Goal: Complete application form

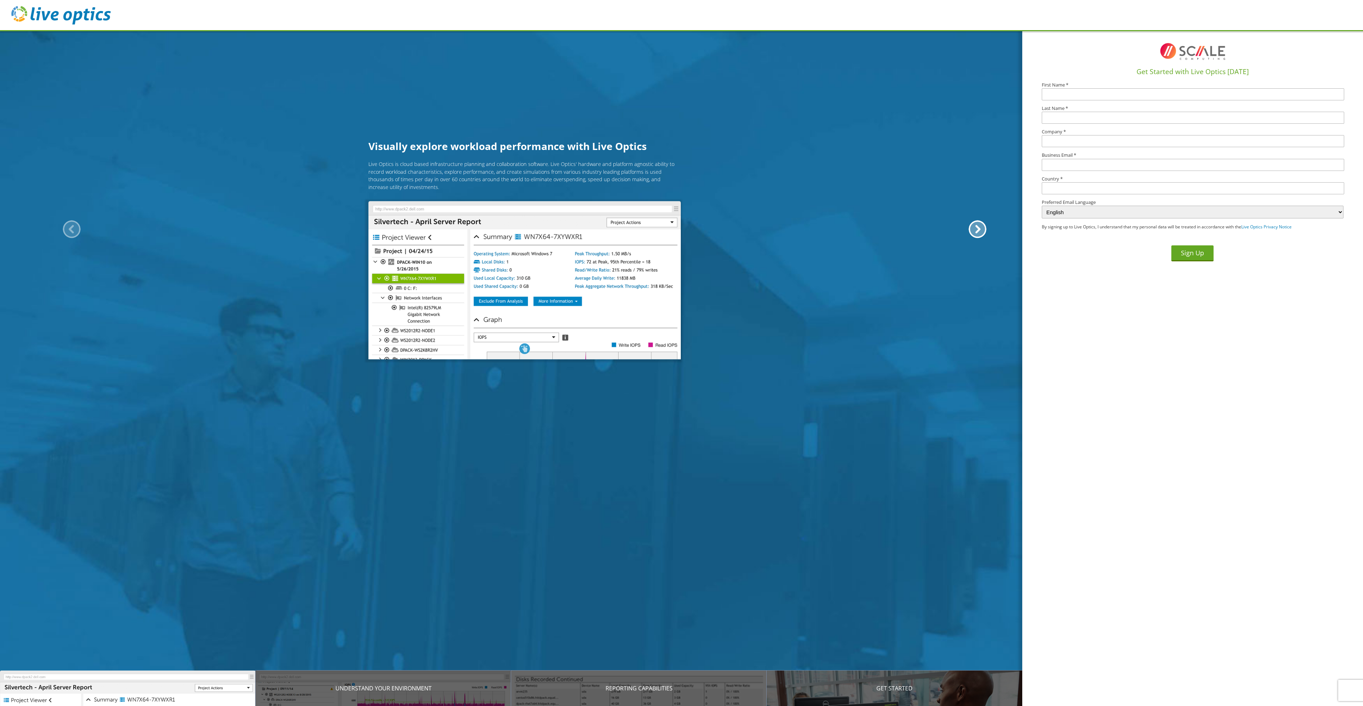
click at [1069, 76] on h1 "Get Started with Live Optics [DATE]" at bounding box center [1192, 72] width 335 height 10
click at [1063, 87] on label "First Name *" at bounding box center [1192, 85] width 302 height 5
click at [1059, 93] on input "text" at bounding box center [1192, 94] width 302 height 12
type input "[PERSON_NAME]"
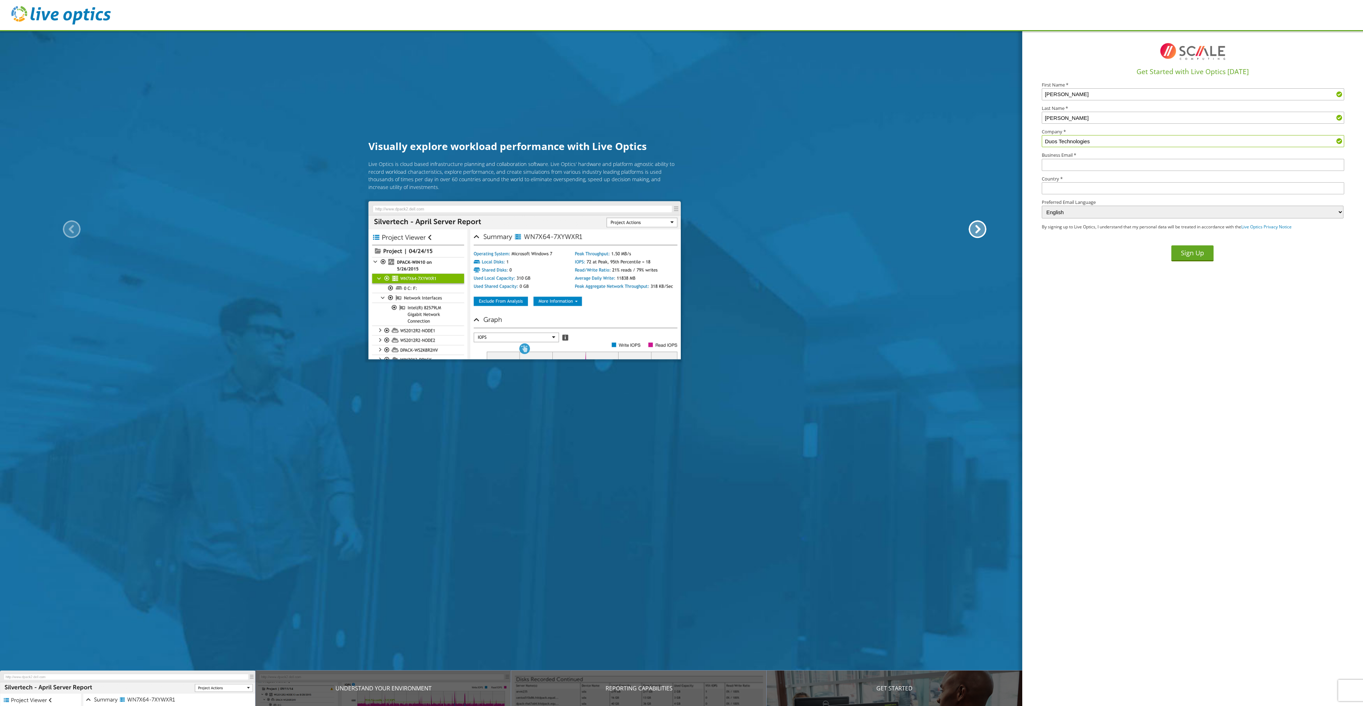
type input "Duos Technologies"
type input "[EMAIL_ADDRESS][DOMAIN_NAME]"
type input "[GEOGRAPHIC_DATA]"
click at [1190, 247] on button "Sign Up" at bounding box center [1192, 254] width 42 height 16
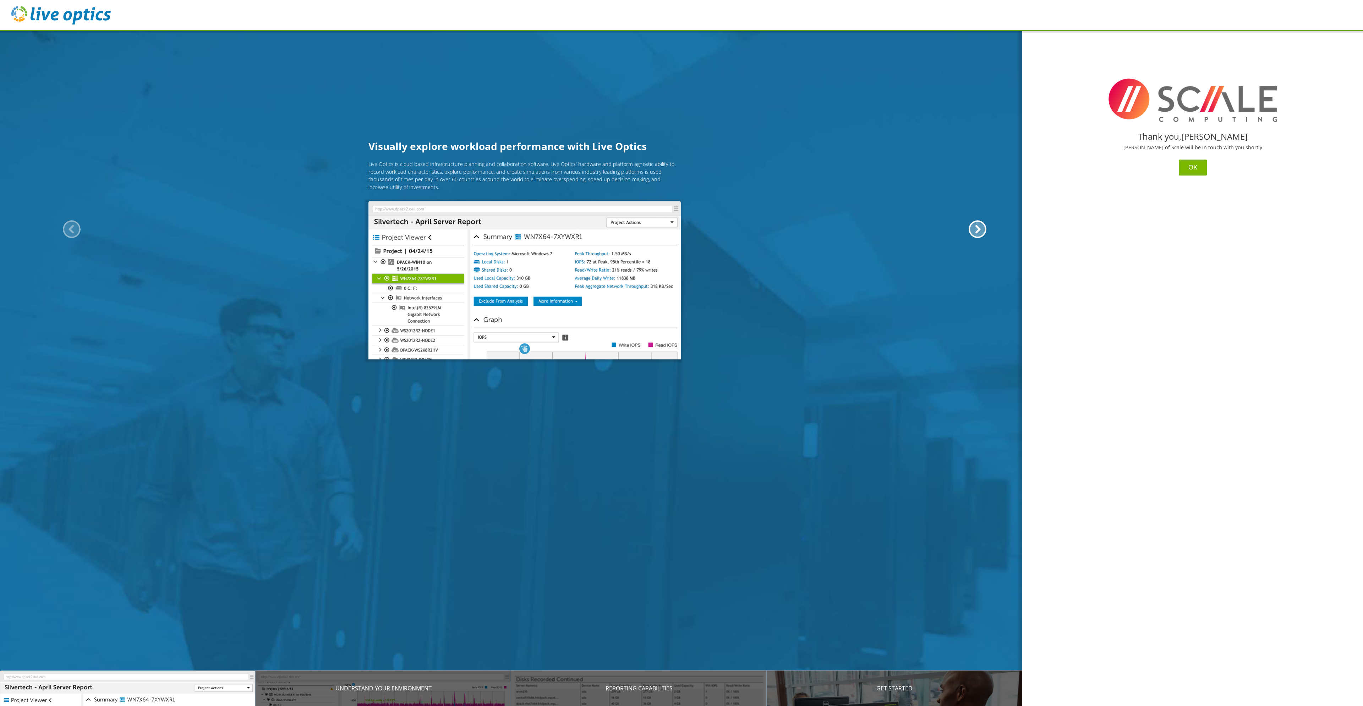
click at [1194, 167] on button "OK" at bounding box center [1192, 168] width 28 height 16
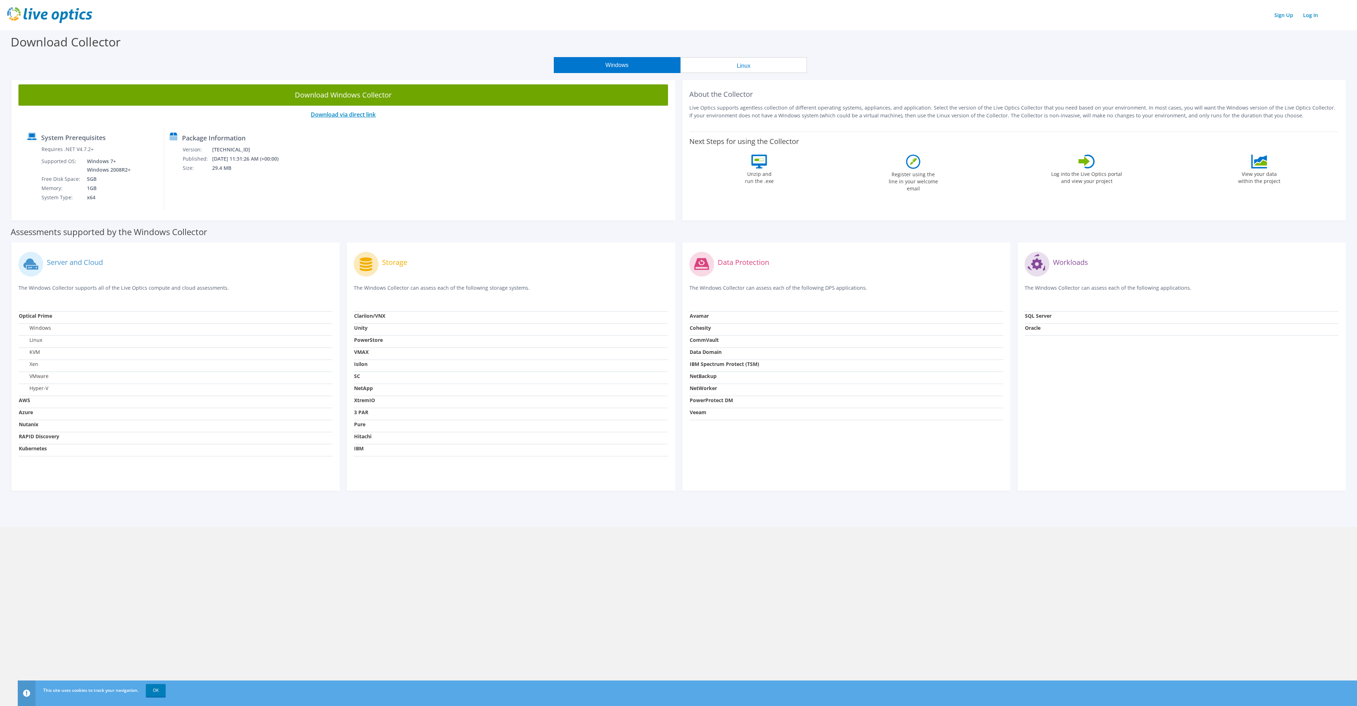
click at [329, 115] on link "Download via direct link" at bounding box center [343, 115] width 65 height 8
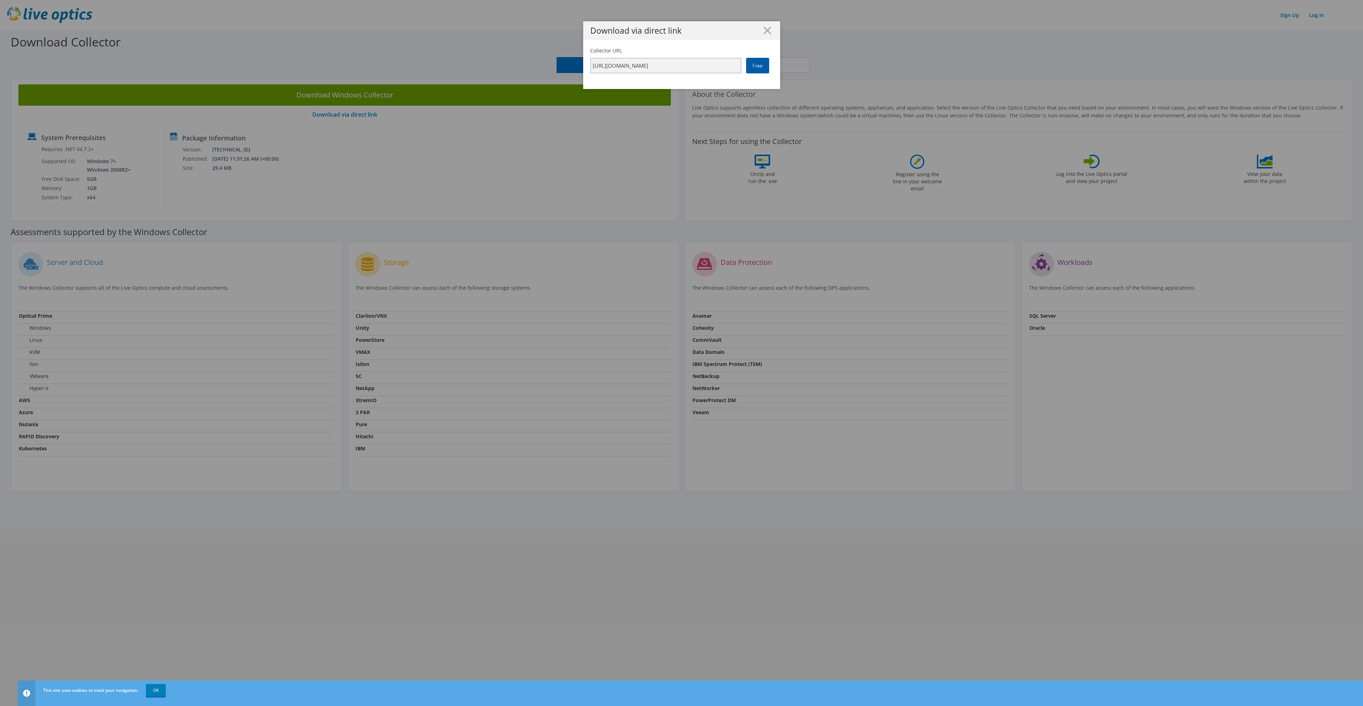
click at [754, 65] on link "Copy" at bounding box center [757, 66] width 23 height 16
click at [763, 32] on icon at bounding box center [767, 31] width 8 height 8
